Goal: Task Accomplishment & Management: Manage account settings

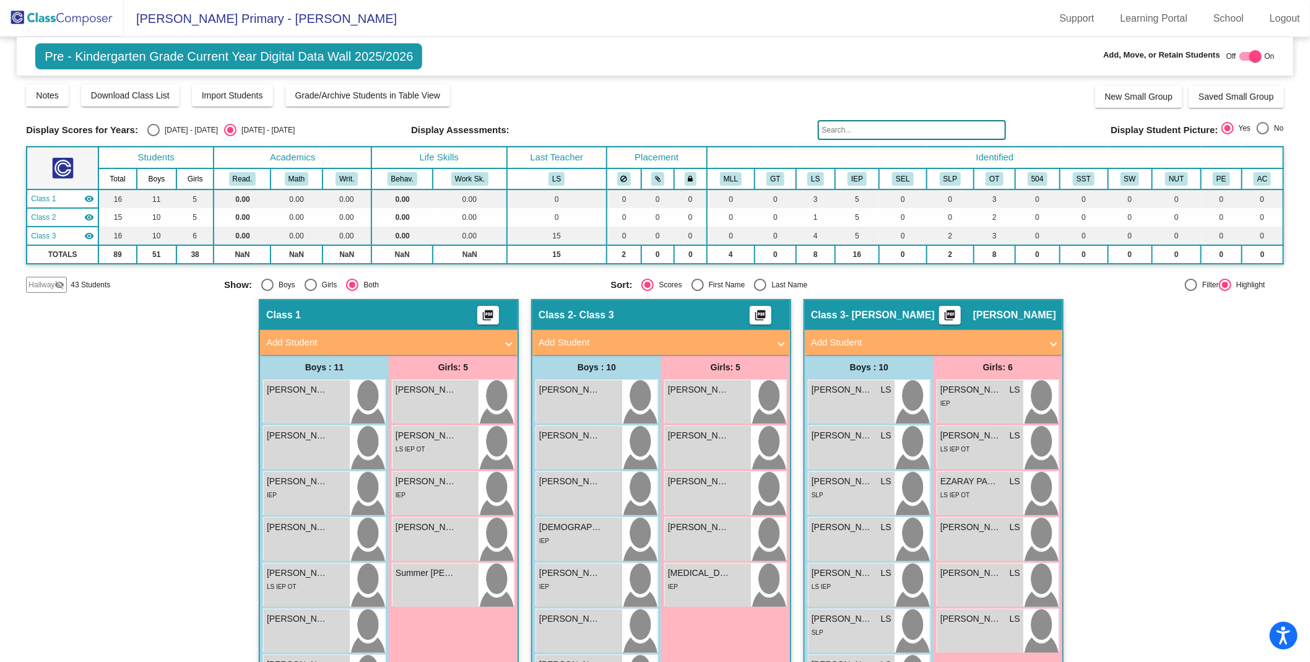
click at [68, 17] on img at bounding box center [62, 18] width 124 height 37
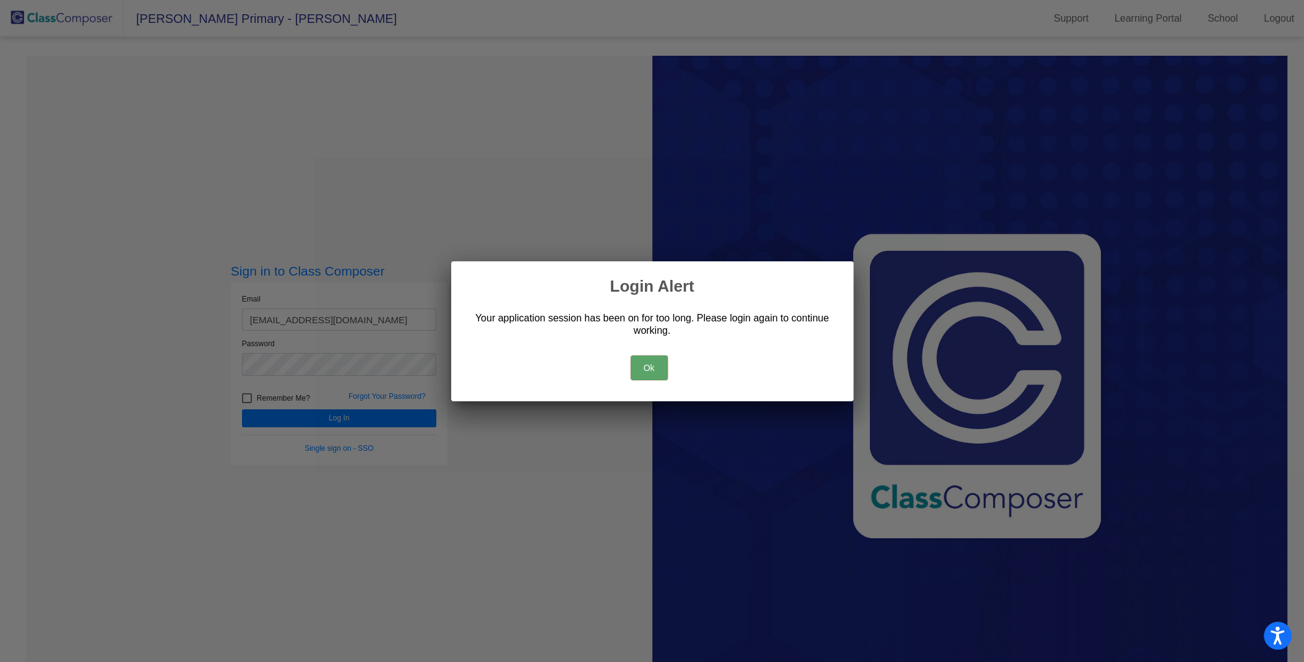
click at [653, 362] on button "Ok" at bounding box center [649, 367] width 37 height 25
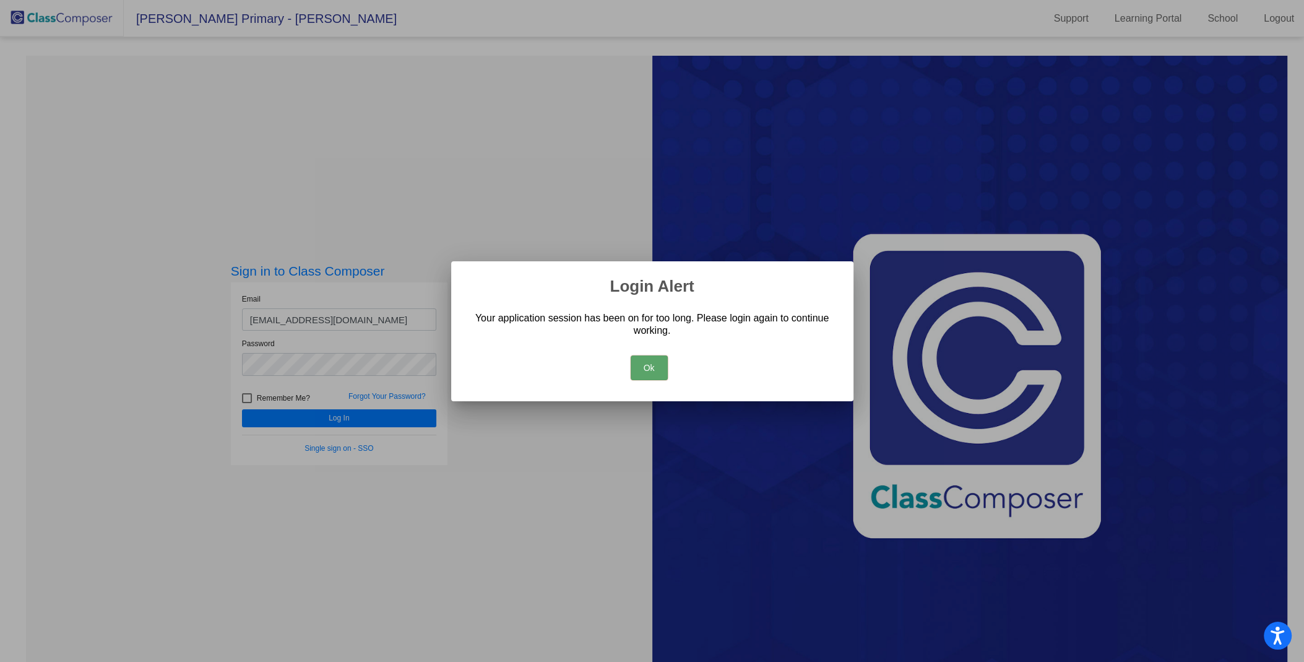
click at [389, 392] on div at bounding box center [652, 331] width 1304 height 662
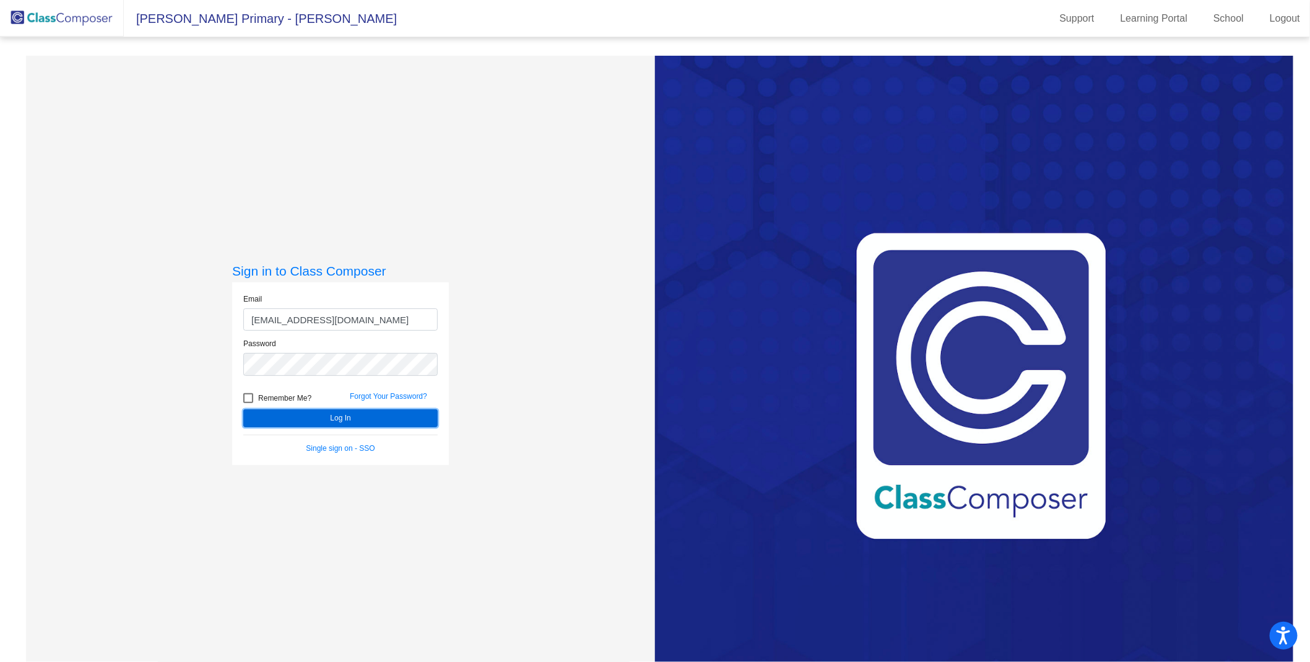
click at [347, 419] on button "Log In" at bounding box center [340, 418] width 194 height 18
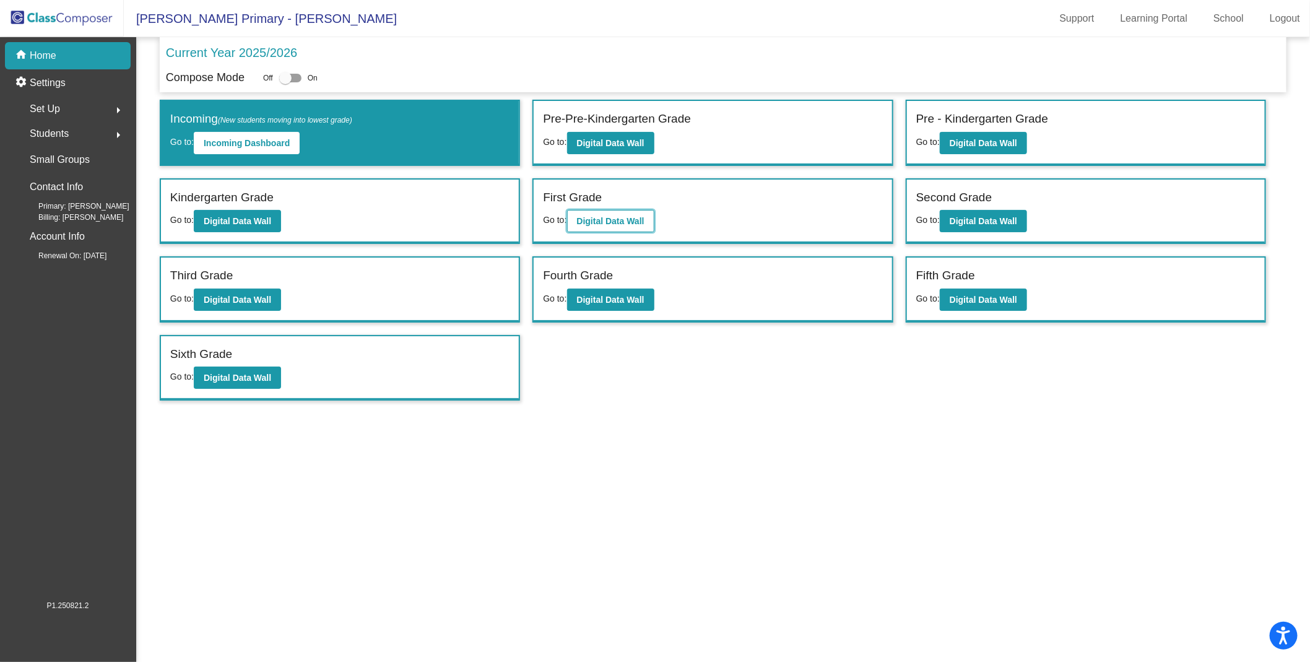
click at [632, 217] on b "Digital Data Wall" at bounding box center [610, 221] width 67 height 10
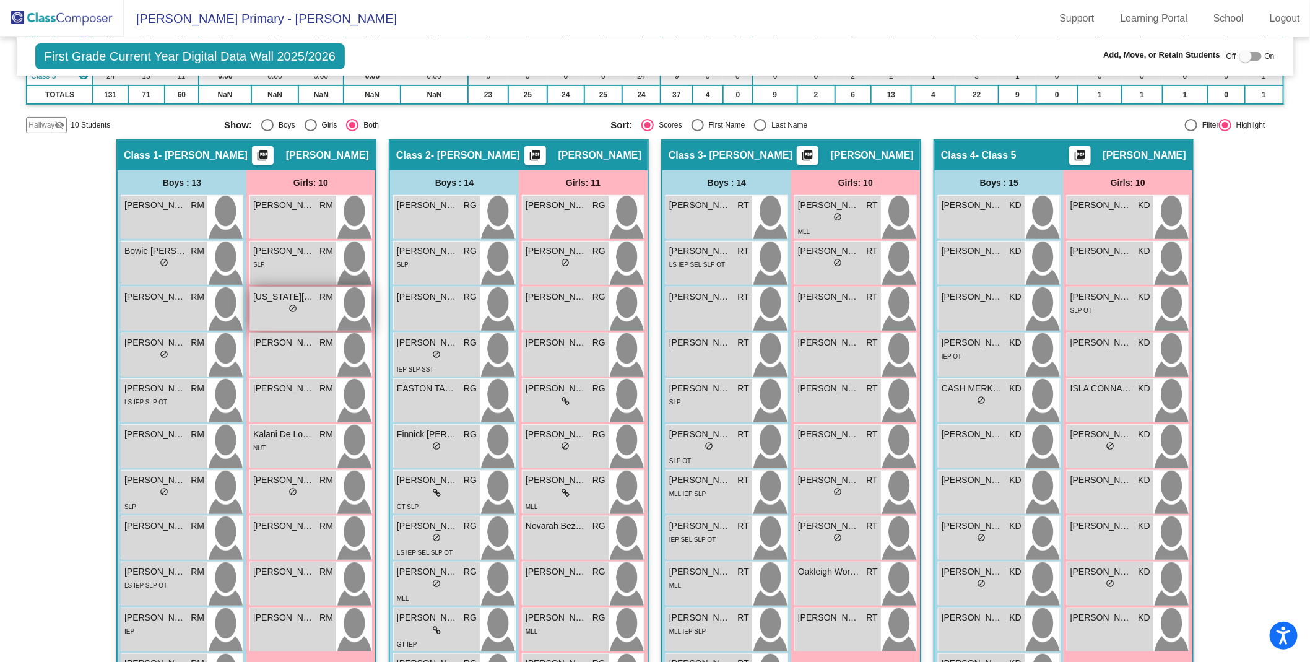
scroll to position [206, 0]
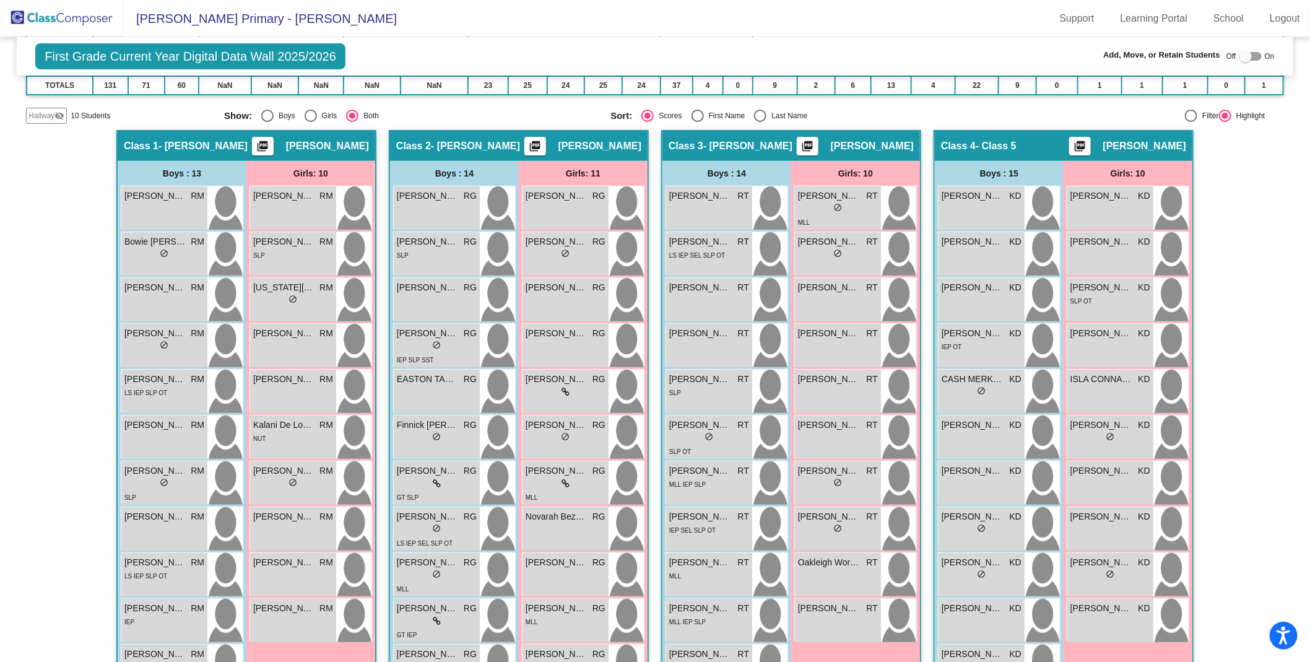
click at [48, 112] on span "Hallway" at bounding box center [41, 115] width 26 height 11
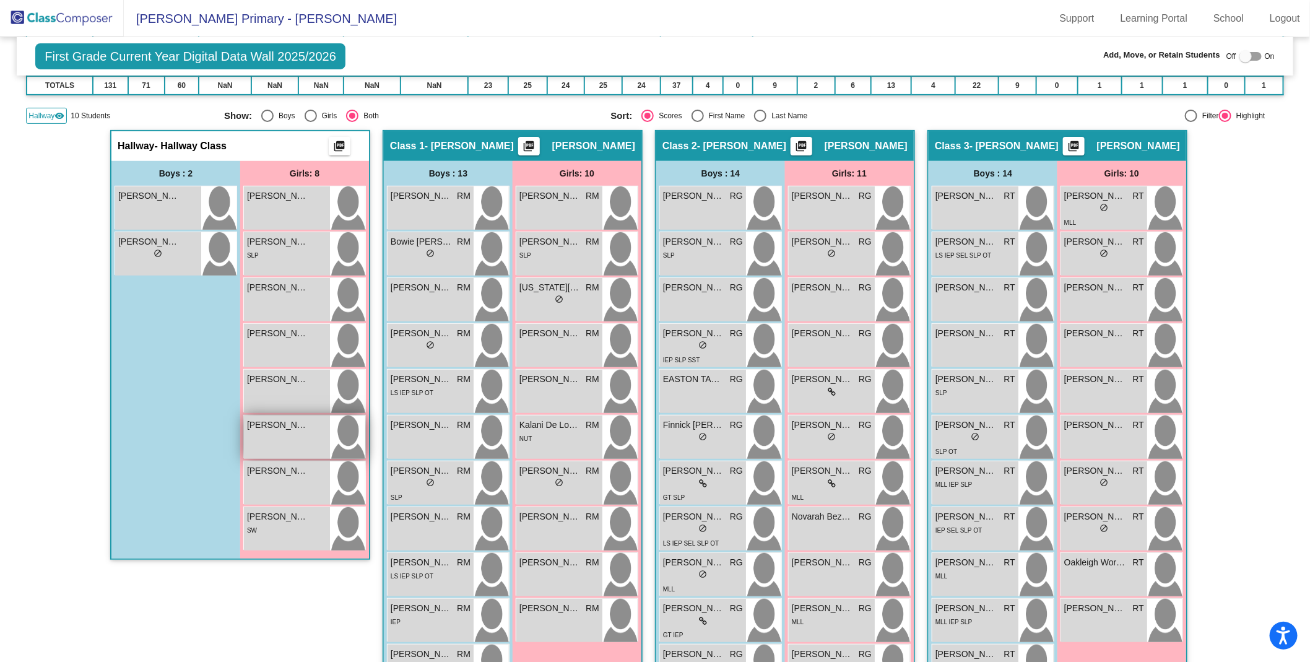
drag, startPoint x: 444, startPoint y: 432, endPoint x: 361, endPoint y: 418, distance: 84.7
click at [438, 422] on span "[PERSON_NAME]" at bounding box center [422, 424] width 62 height 13
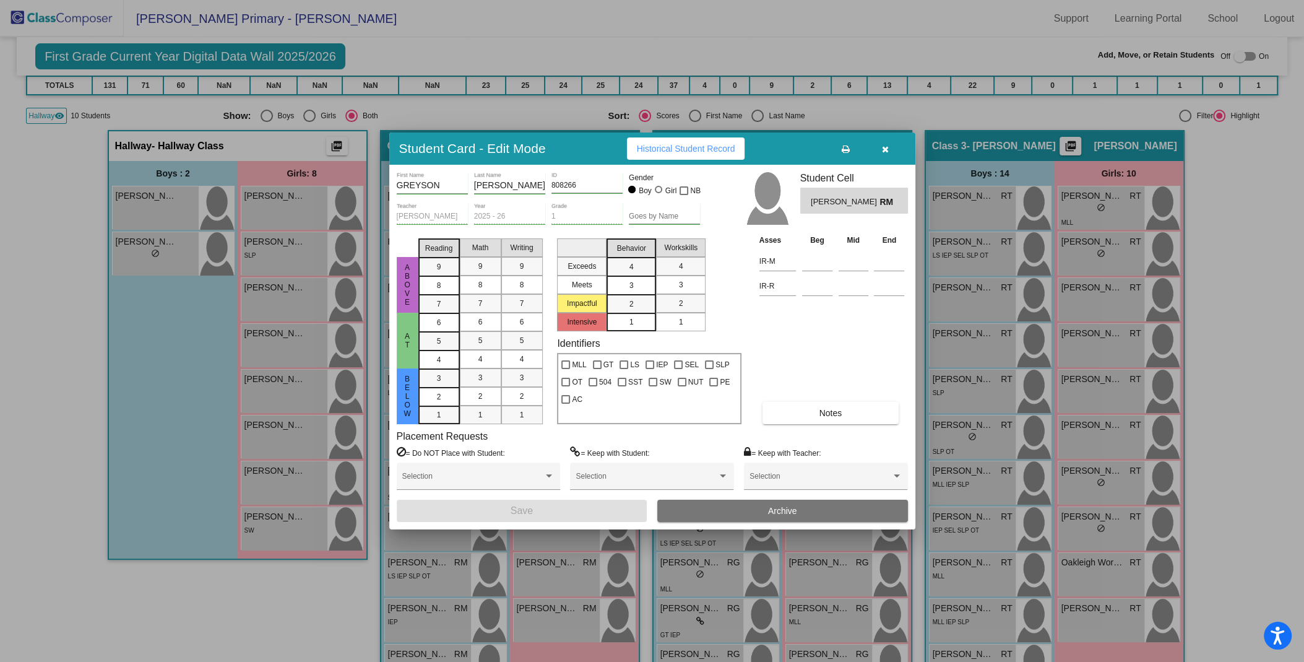
click at [886, 146] on icon "button" at bounding box center [885, 149] width 7 height 9
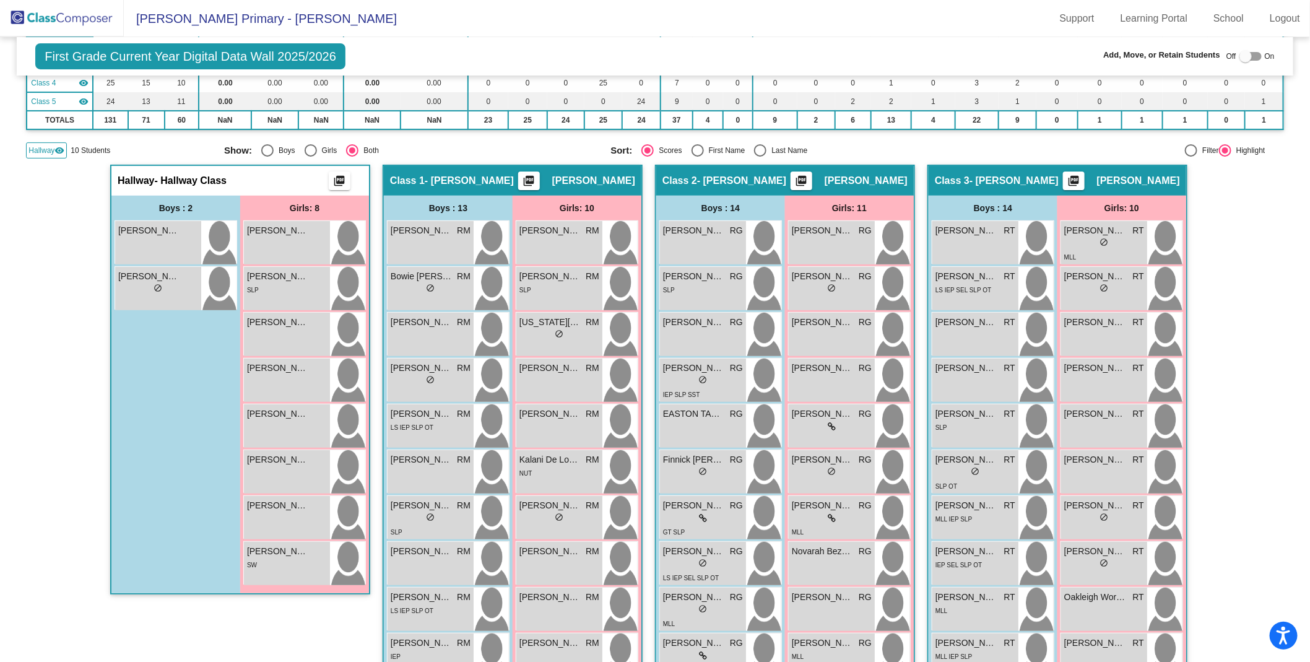
scroll to position [170, 0]
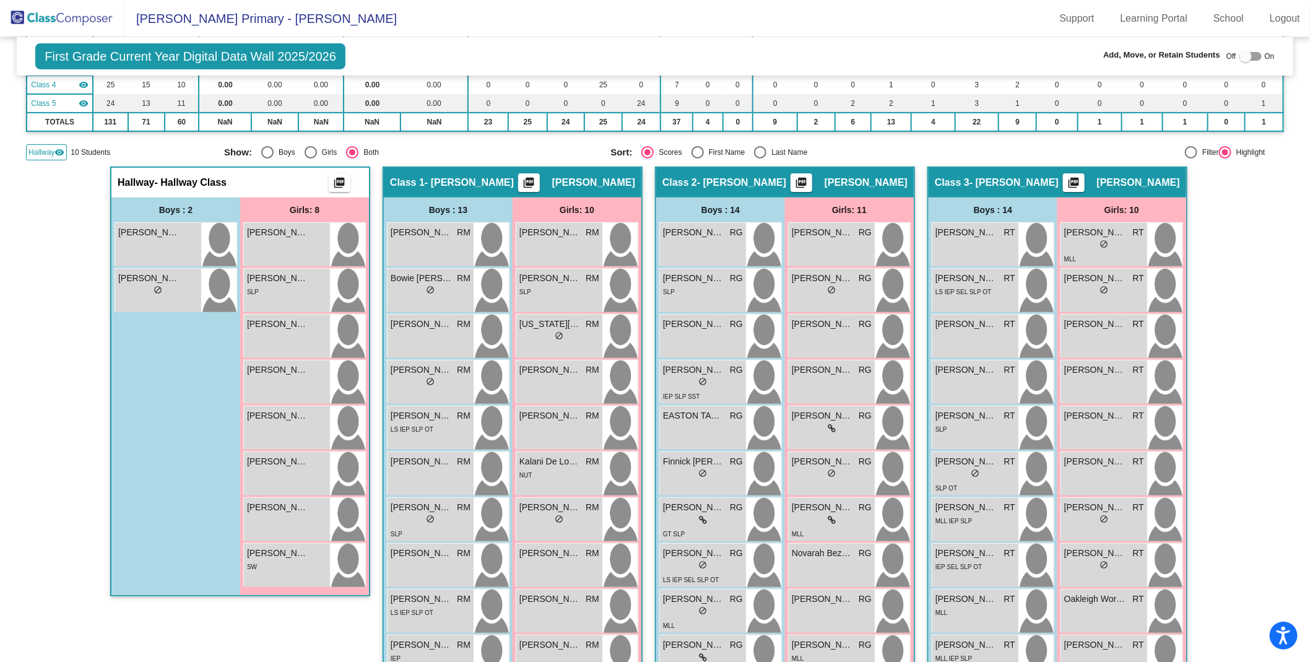
click at [1245, 54] on div at bounding box center [1245, 56] width 12 height 12
checkbox input "true"
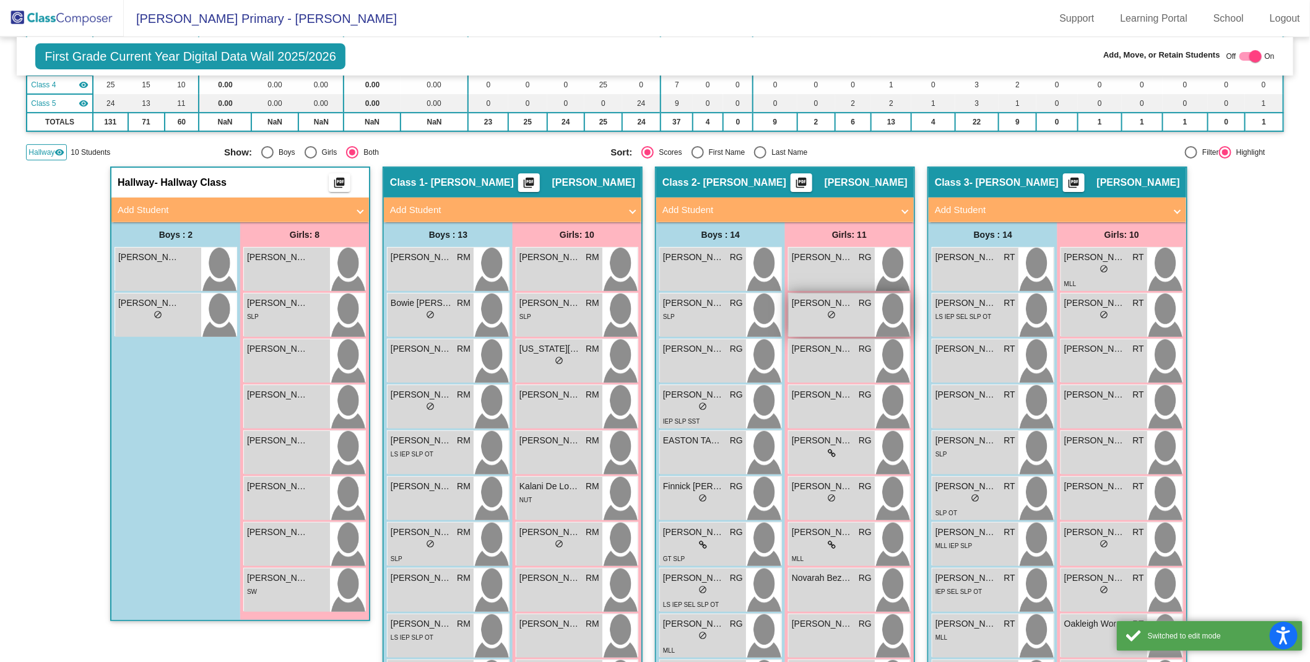
scroll to position [306, 0]
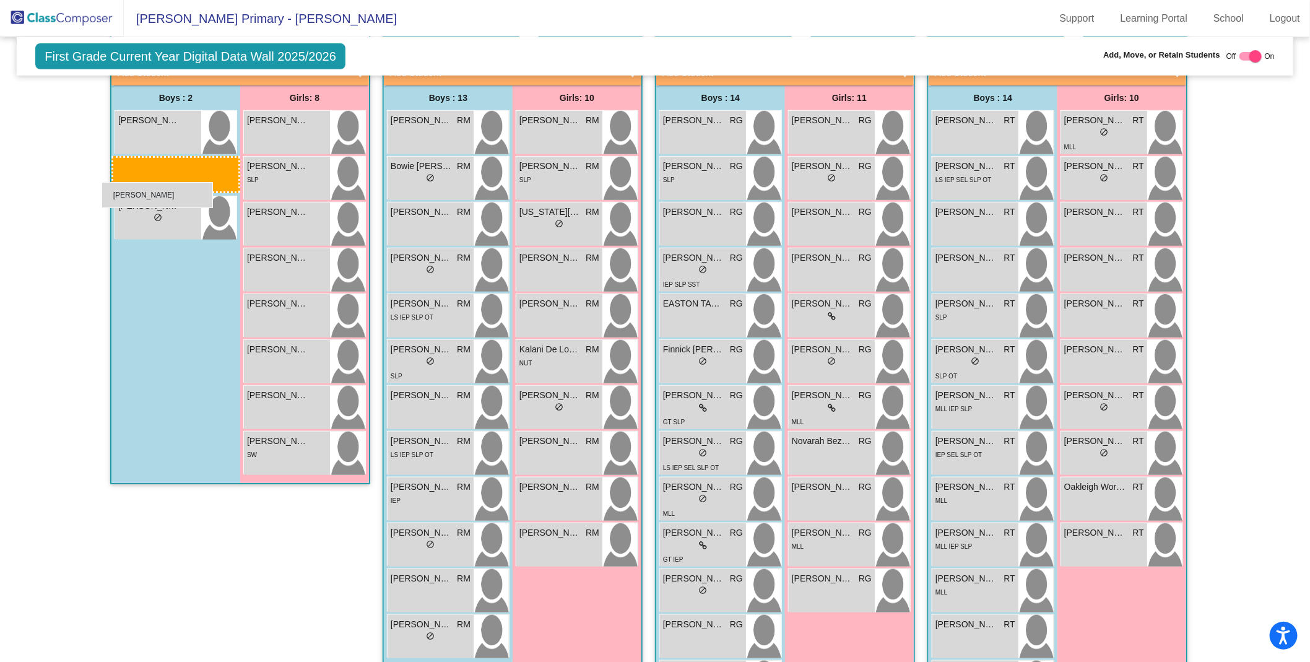
drag, startPoint x: 443, startPoint y: 358, endPoint x: 102, endPoint y: 182, distance: 384.0
drag, startPoint x: 441, startPoint y: 355, endPoint x: 157, endPoint y: 159, distance: 344.4
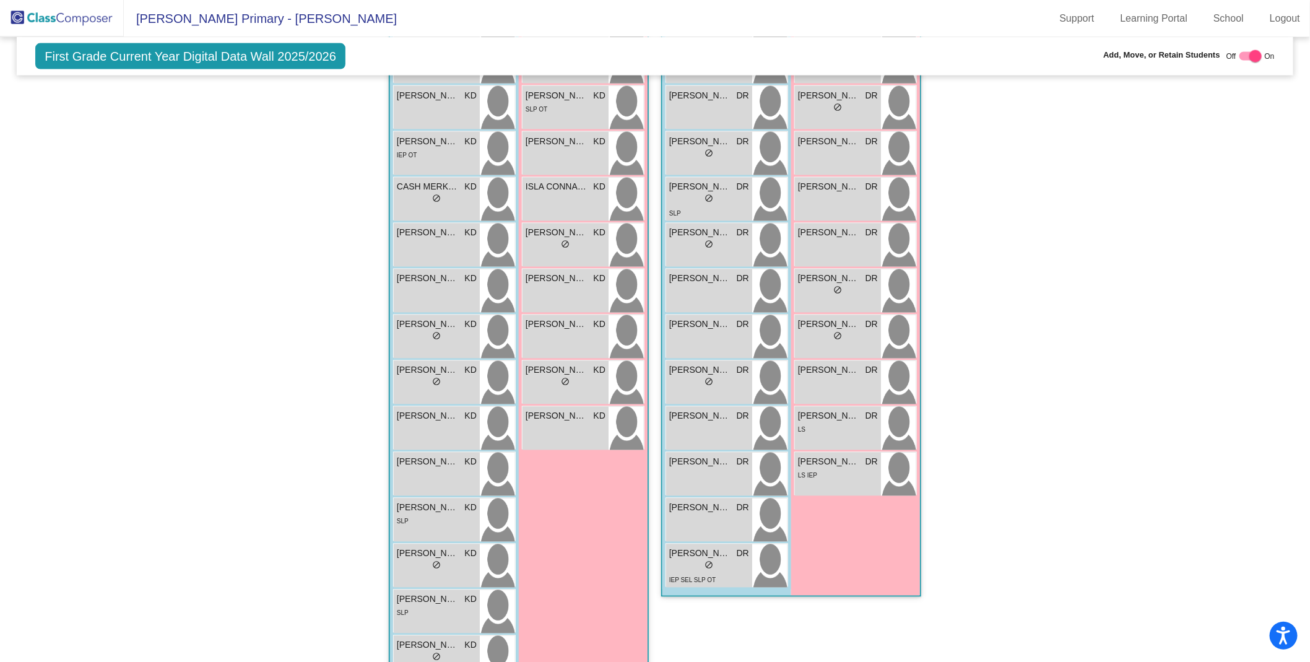
scroll to position [1200, 0]
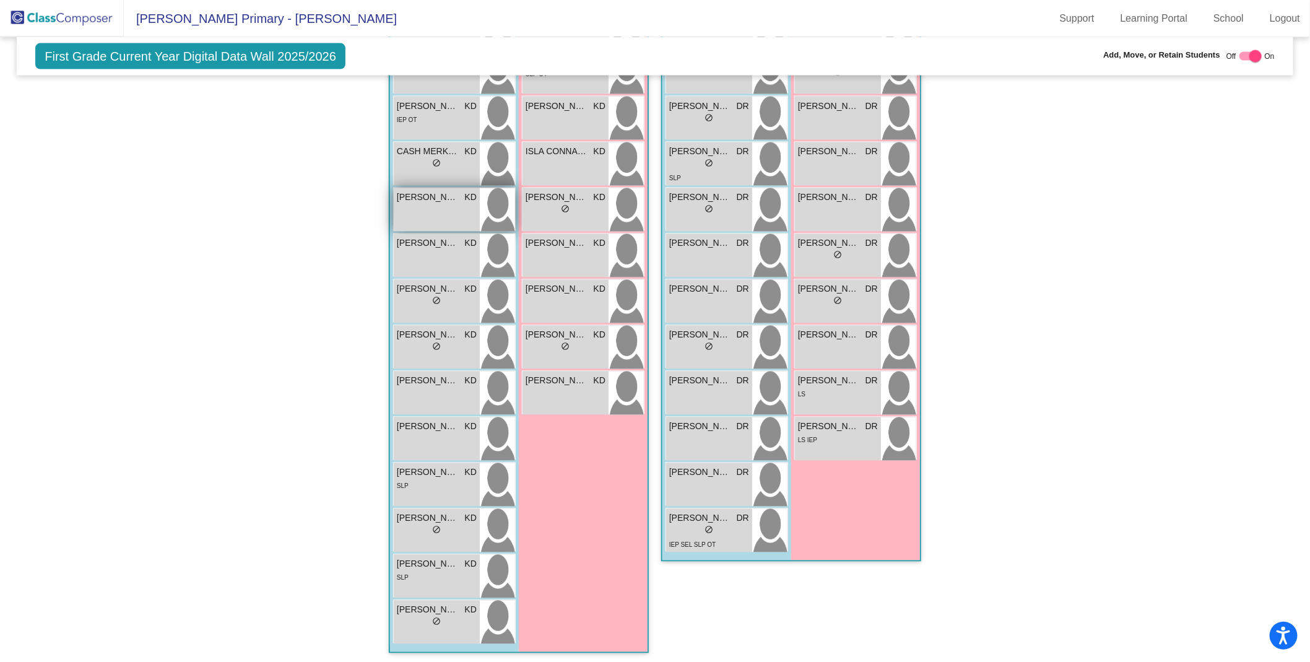
click at [433, 191] on span "[PERSON_NAME]" at bounding box center [428, 197] width 62 height 13
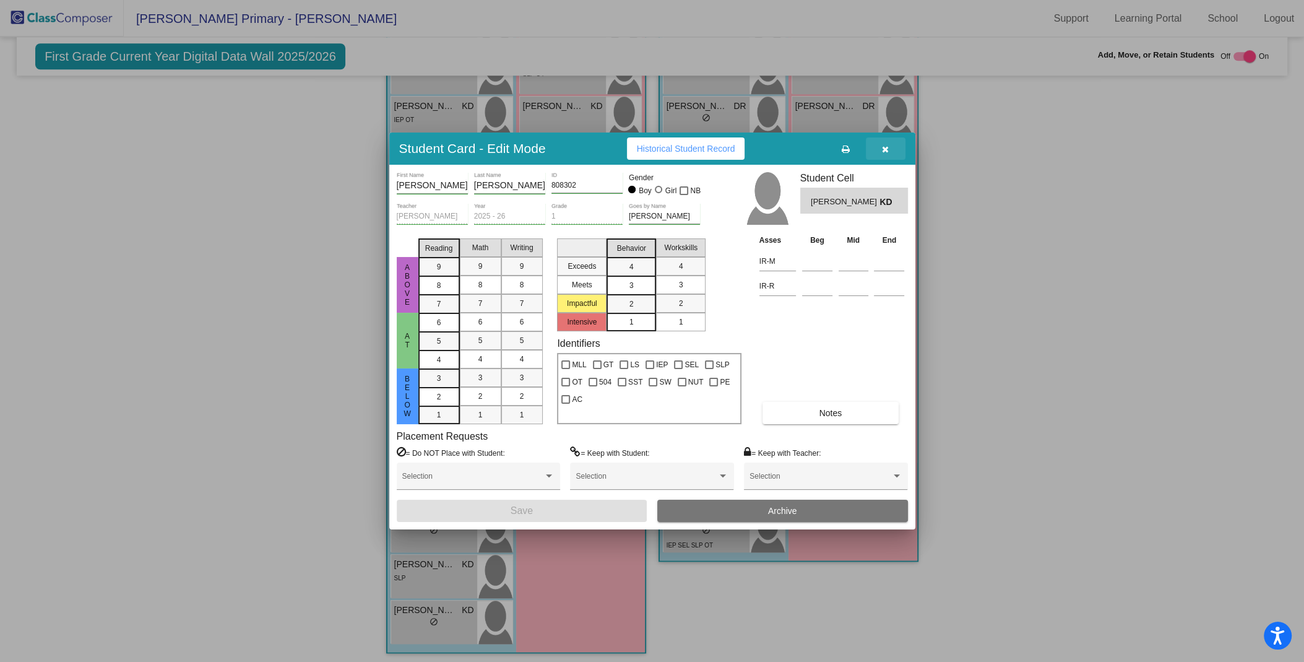
click at [886, 147] on icon "button" at bounding box center [885, 149] width 7 height 9
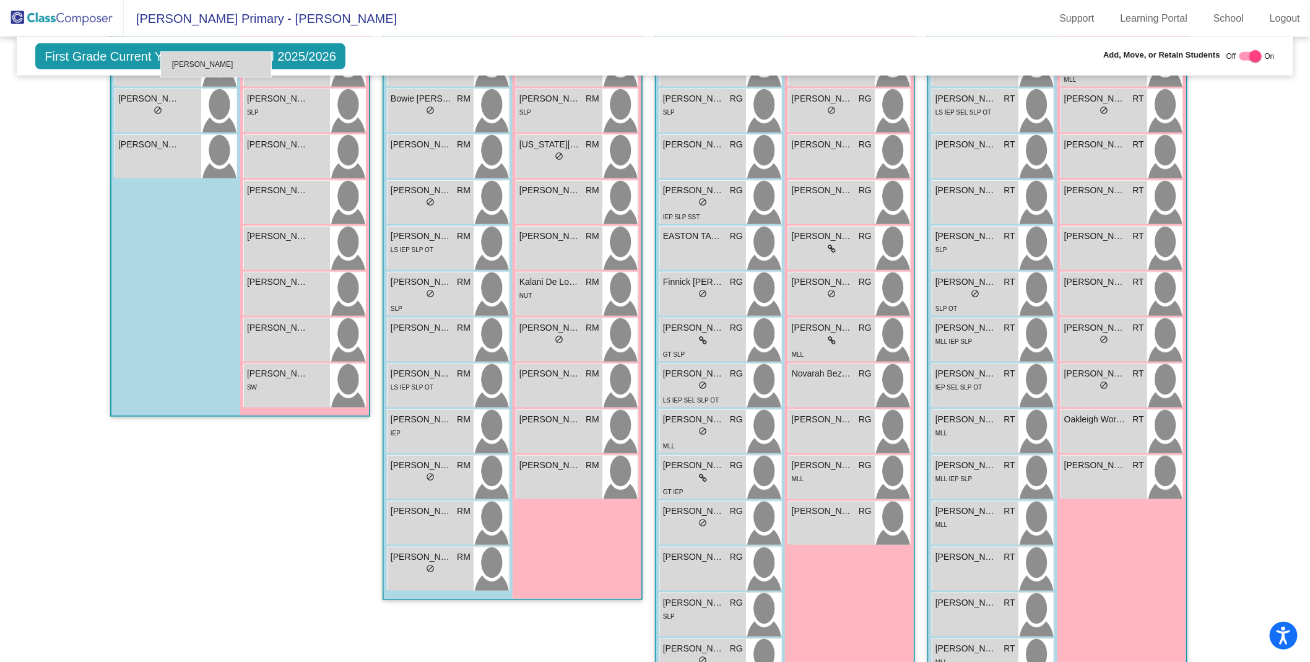
scroll to position [368, 0]
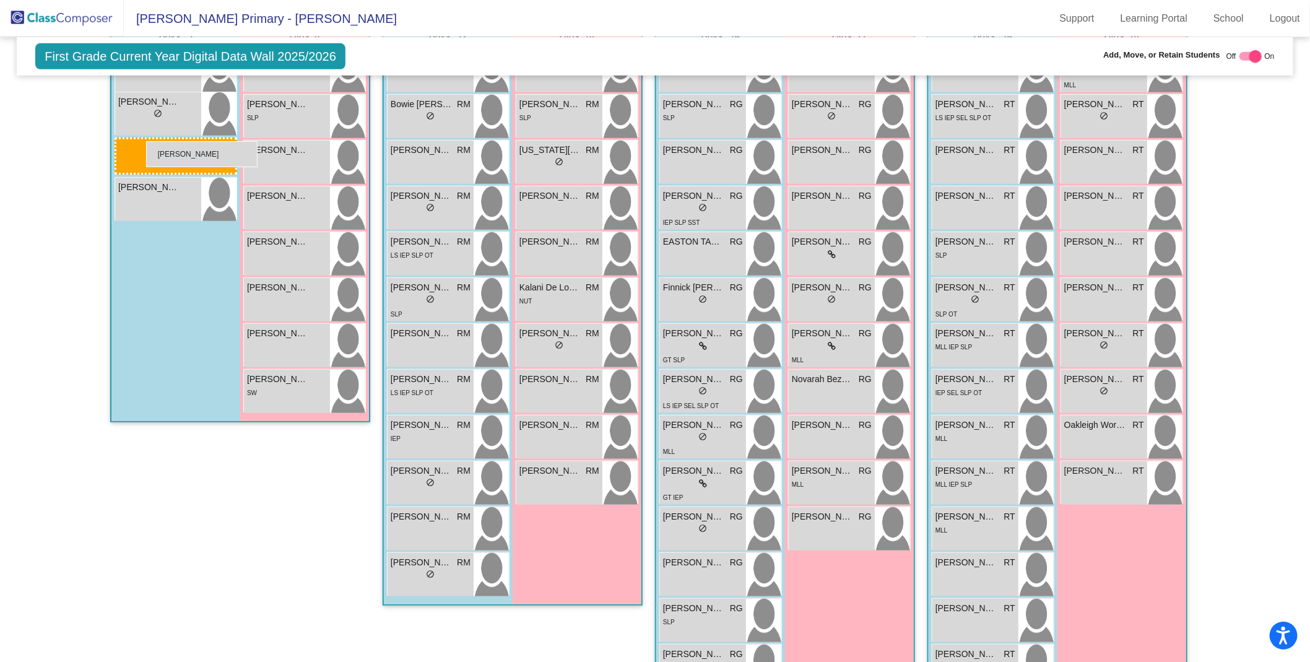
drag, startPoint x: 471, startPoint y: 514, endPoint x: 145, endPoint y: 141, distance: 495.8
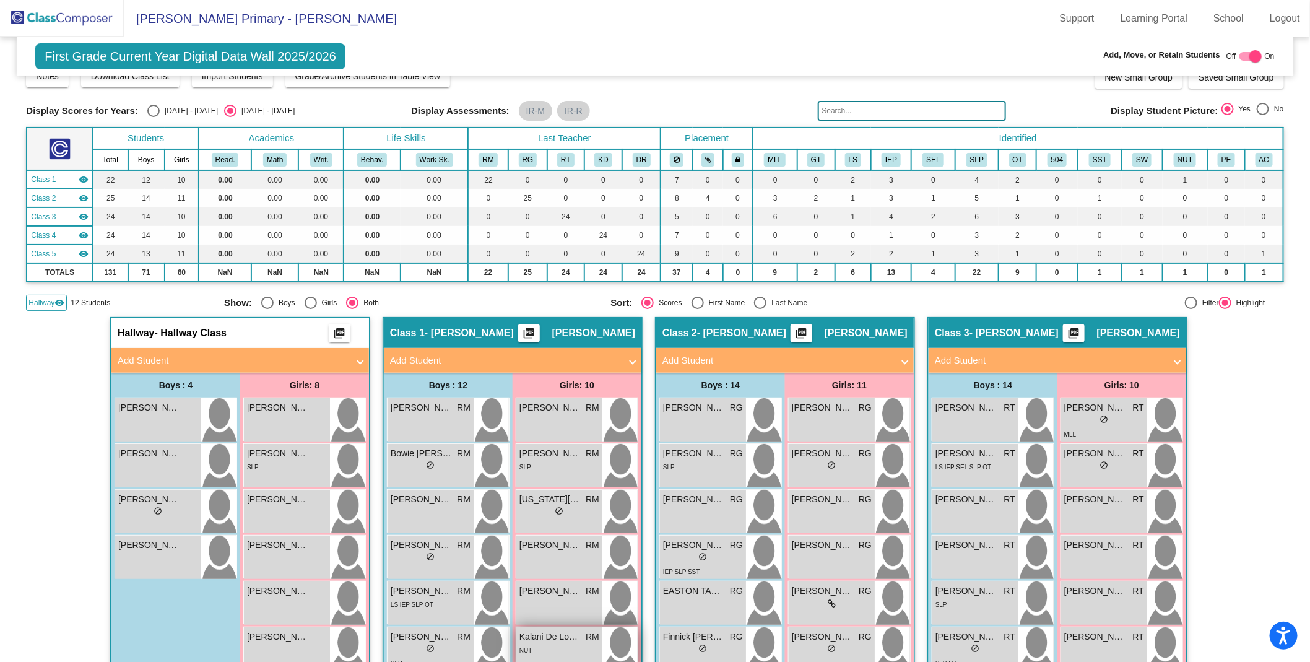
scroll to position [0, 0]
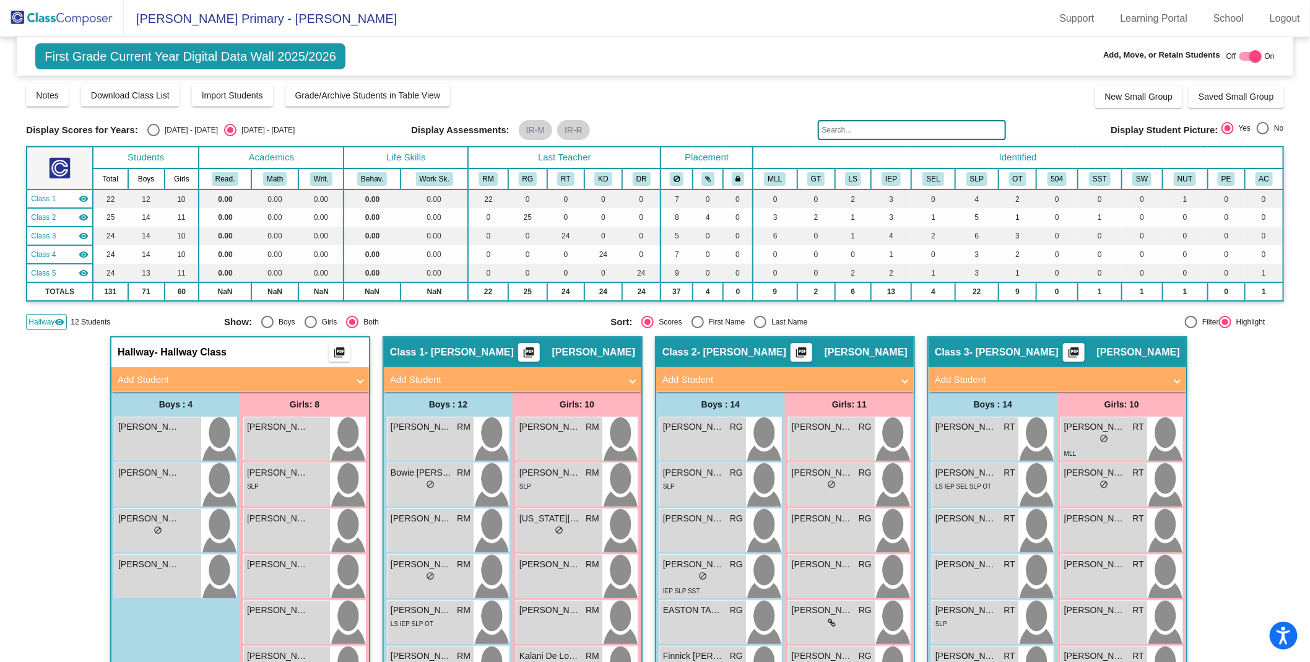
click at [92, 19] on img at bounding box center [62, 18] width 124 height 37
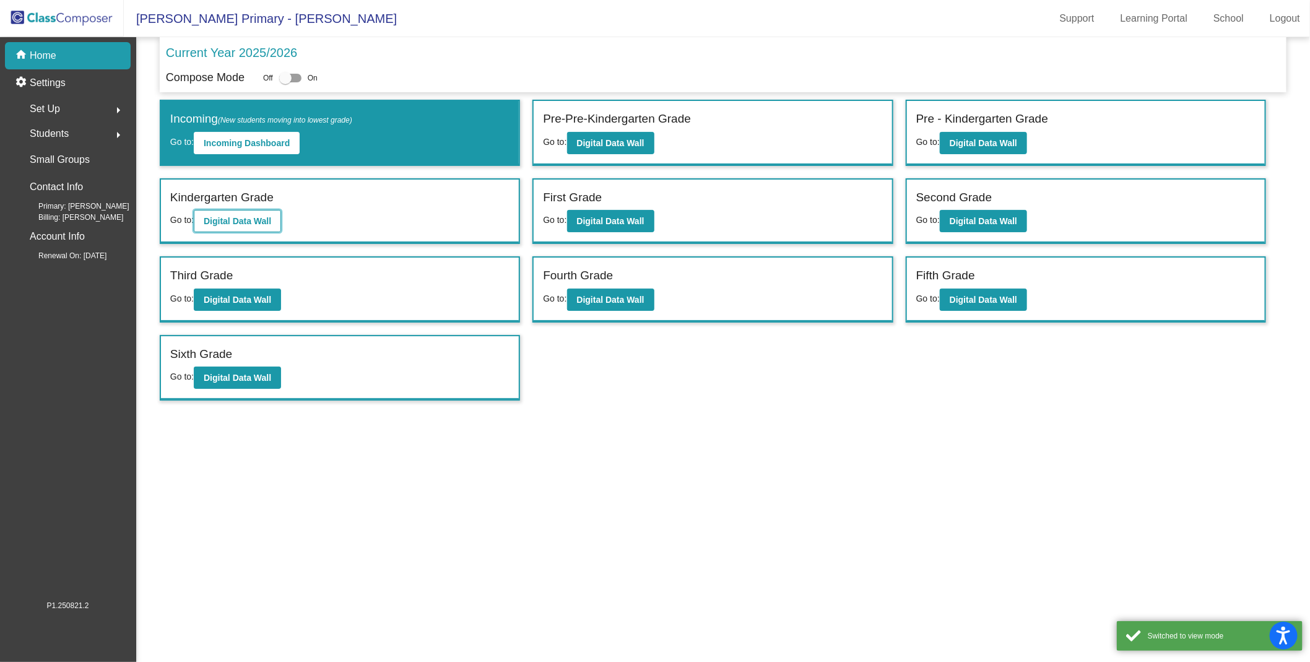
click at [246, 212] on button "Digital Data Wall" at bounding box center [237, 221] width 87 height 22
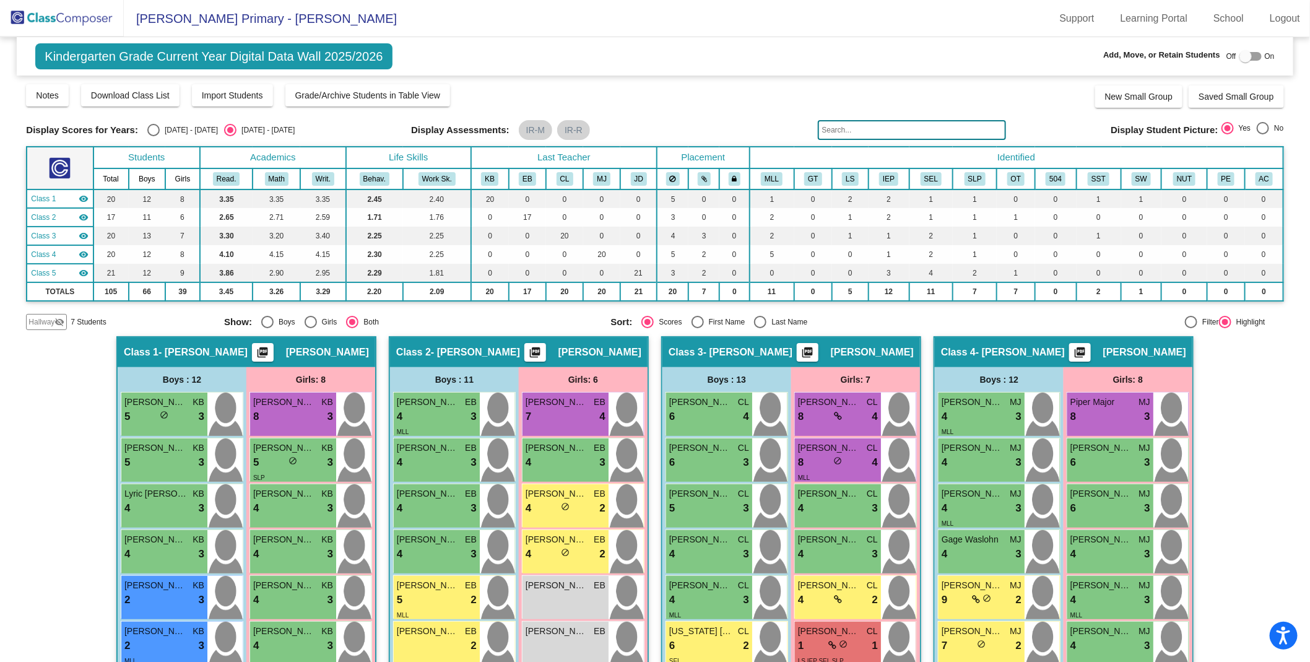
click at [58, 318] on mat-icon "visibility_off" at bounding box center [59, 322] width 10 height 10
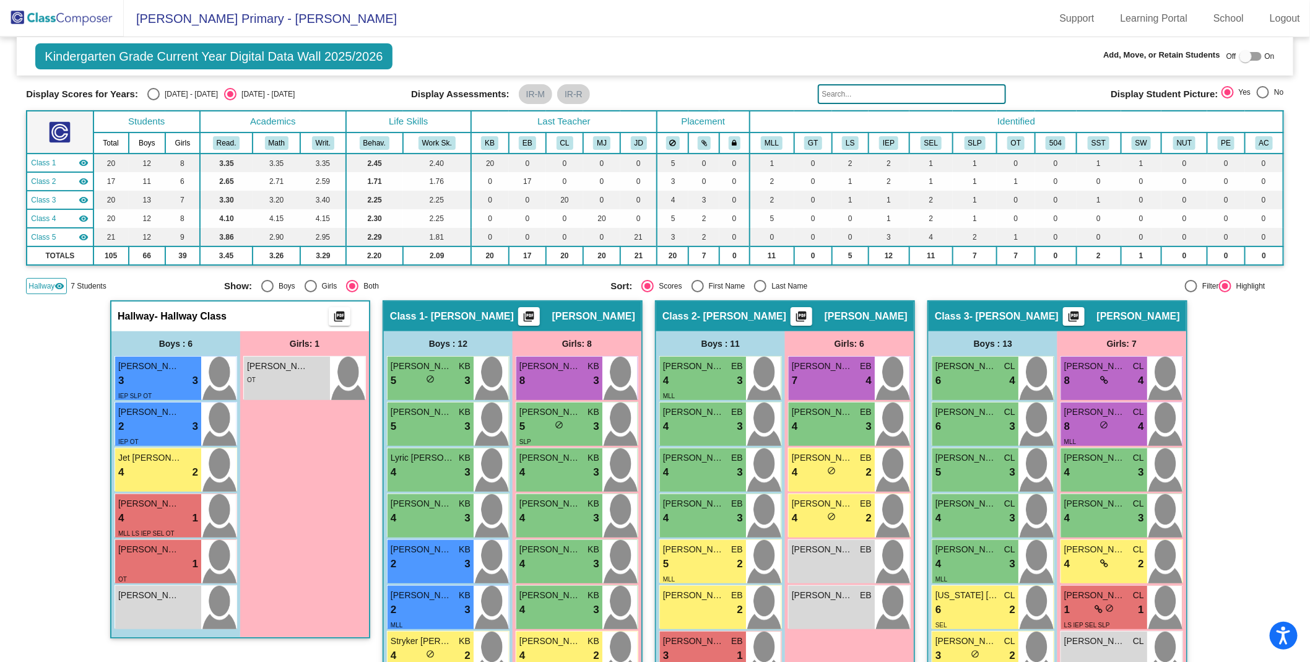
scroll to position [40, 0]
